Goal: Information Seeking & Learning: Compare options

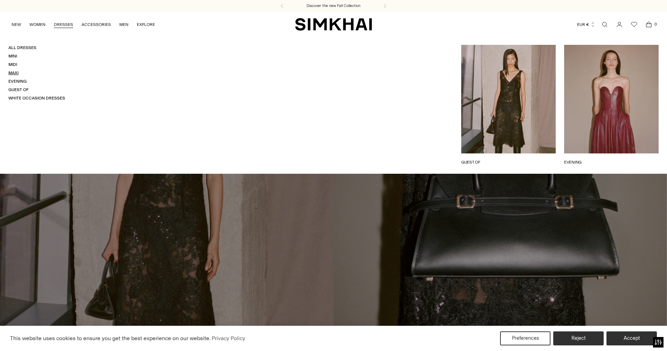
click at [16, 73] on link "Maxi" at bounding box center [13, 72] width 10 height 5
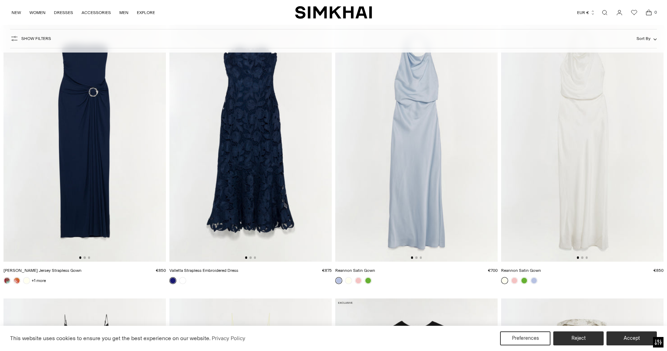
scroll to position [368, 0]
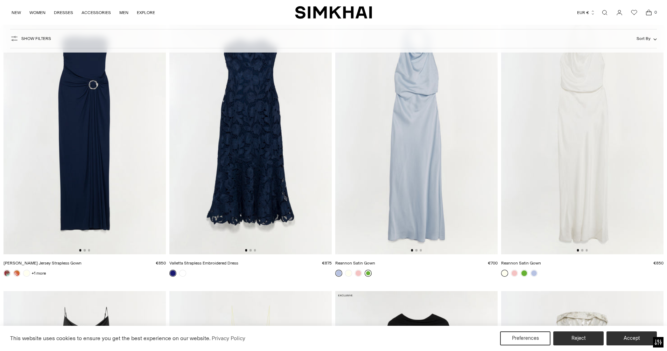
click at [370, 273] on link at bounding box center [368, 273] width 7 height 7
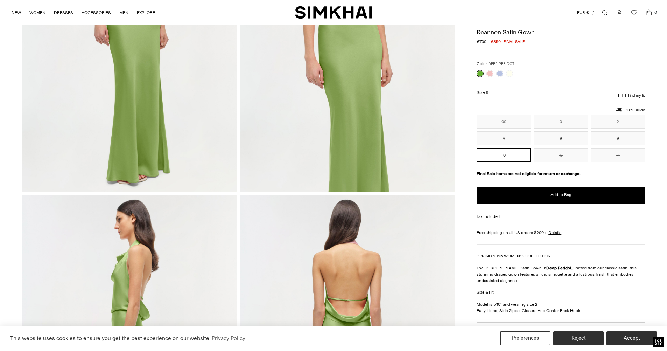
scroll to position [77, 0]
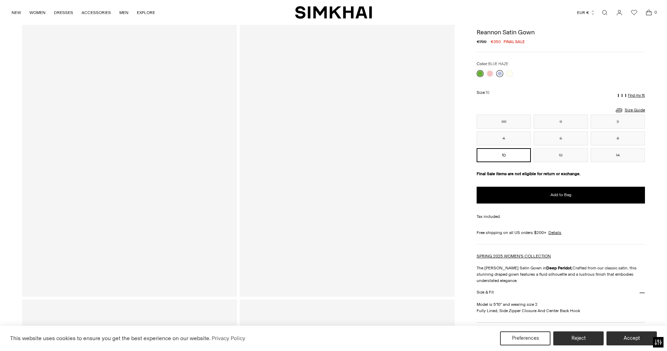
click at [501, 72] on link at bounding box center [499, 73] width 7 height 7
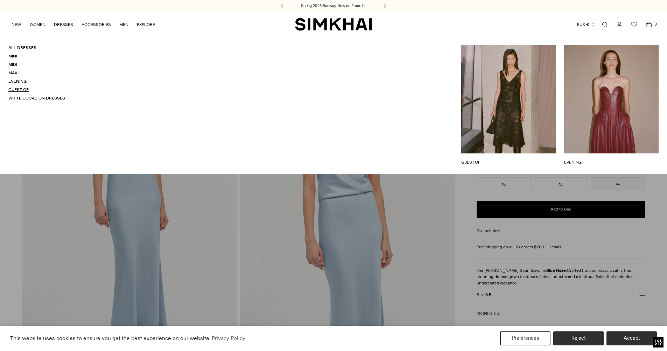
click at [22, 89] on link "Guest Of" at bounding box center [18, 89] width 20 height 5
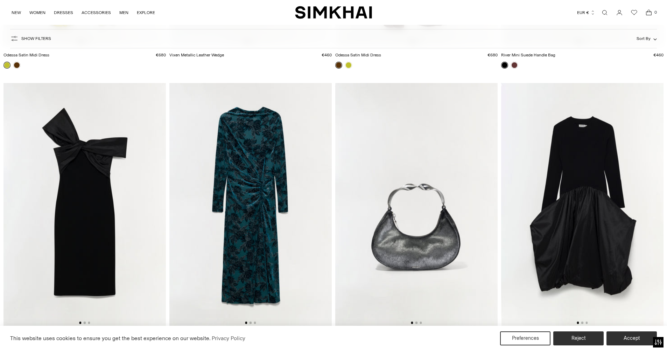
scroll to position [563, 0]
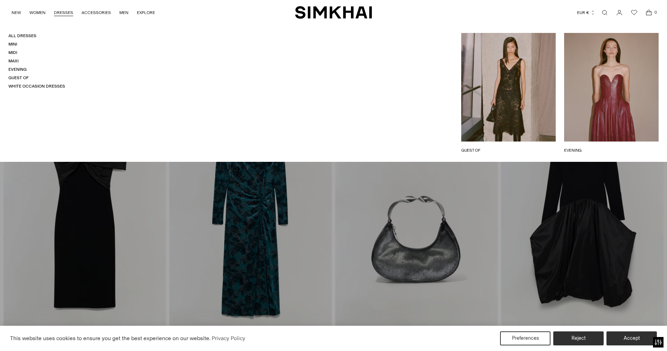
click at [65, 11] on link "DRESSES" at bounding box center [63, 12] width 19 height 15
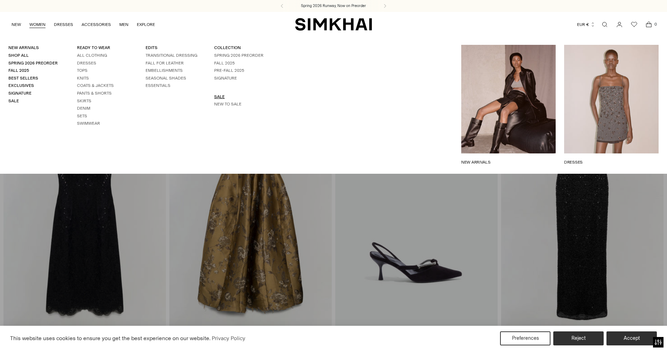
click at [217, 96] on link "SALE" at bounding box center [219, 96] width 11 height 5
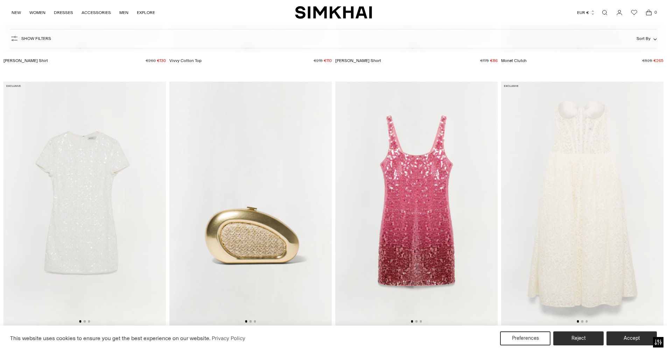
scroll to position [2310, 0]
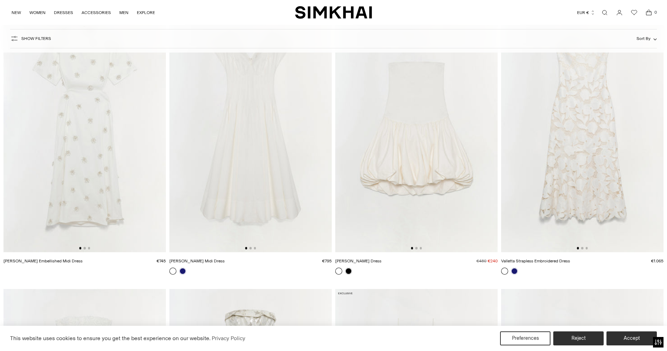
scroll to position [680, 0]
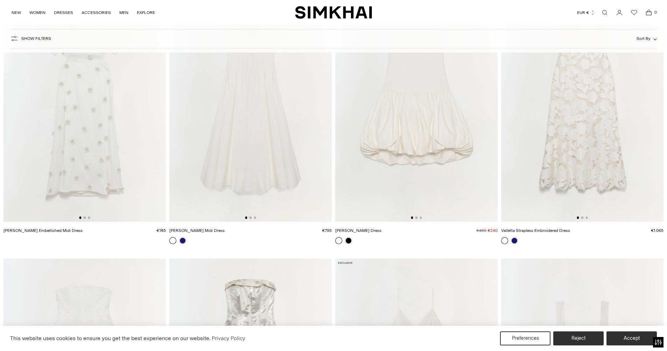
click at [584, 134] on img at bounding box center [582, 100] width 162 height 244
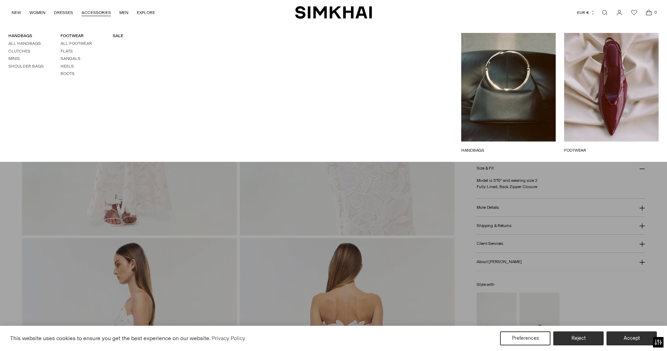
scroll to position [139, 0]
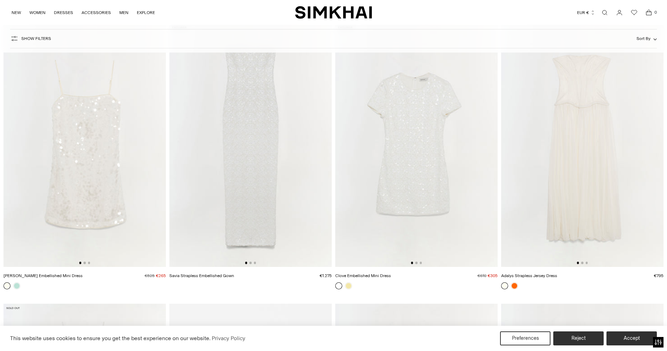
scroll to position [2025, 0]
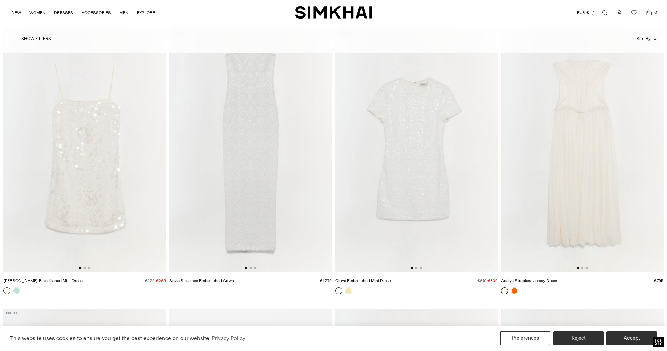
click at [300, 127] on img at bounding box center [250, 150] width 162 height 244
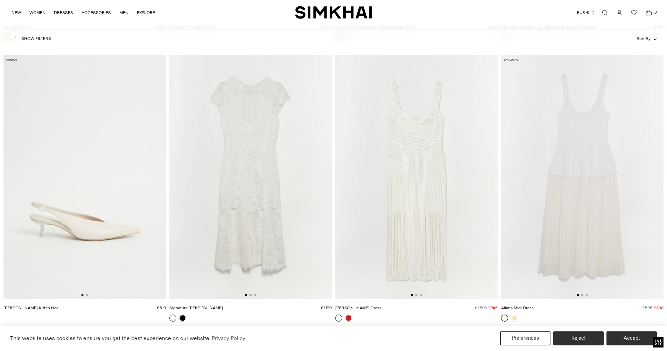
scroll to position [4242, 0]
click at [286, 177] on img at bounding box center [250, 176] width 162 height 244
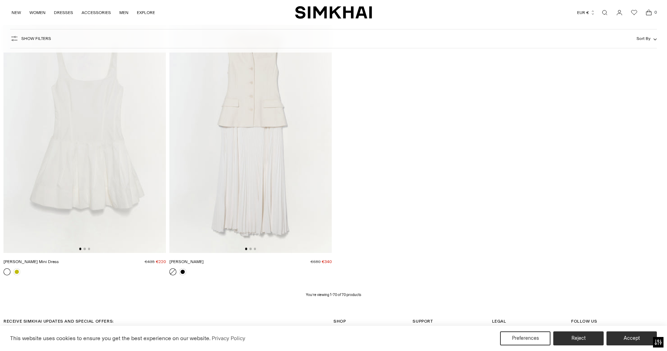
scroll to position [4851, 0]
click at [295, 163] on img at bounding box center [250, 128] width 162 height 244
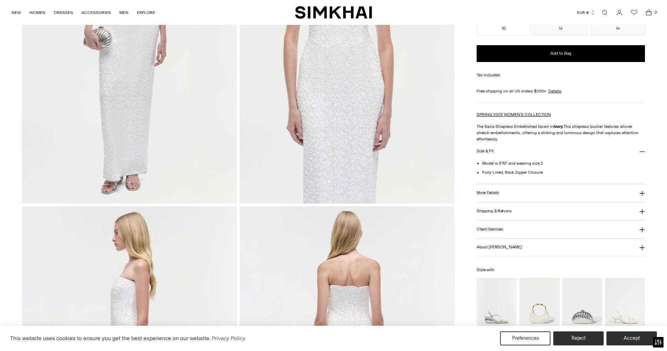
scroll to position [223, 0]
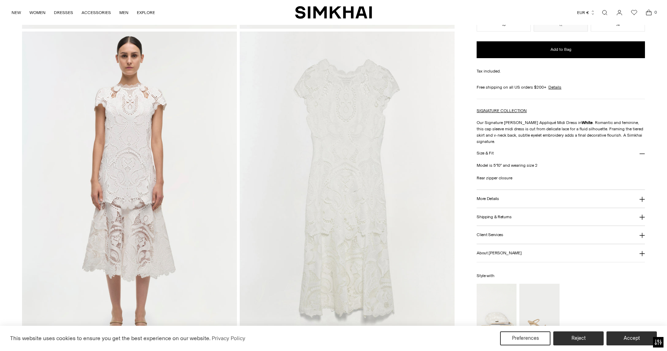
scroll to position [704, 0]
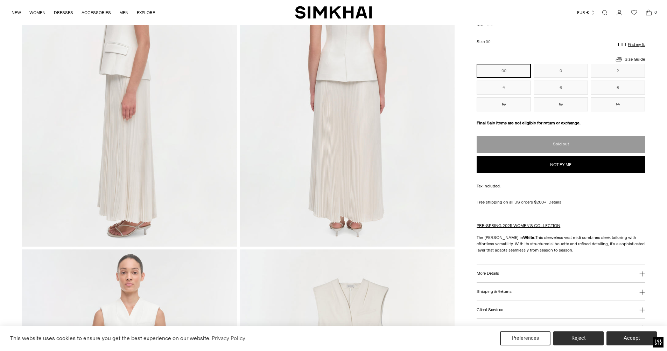
scroll to position [477, 0]
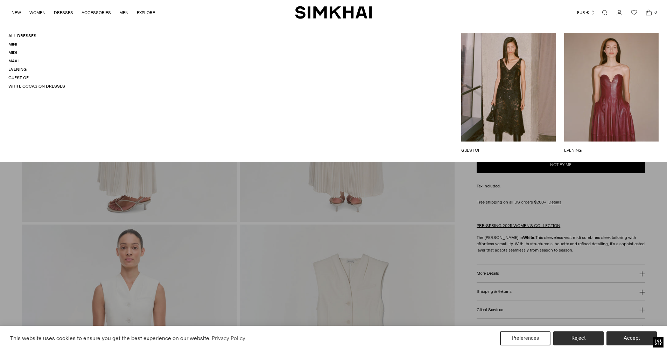
click at [15, 61] on link "Maxi" at bounding box center [13, 60] width 10 height 5
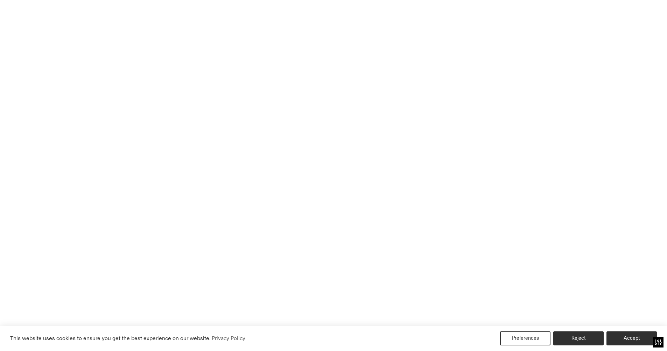
scroll to position [480, 0]
